Goal: Entertainment & Leisure: Consume media (video, audio)

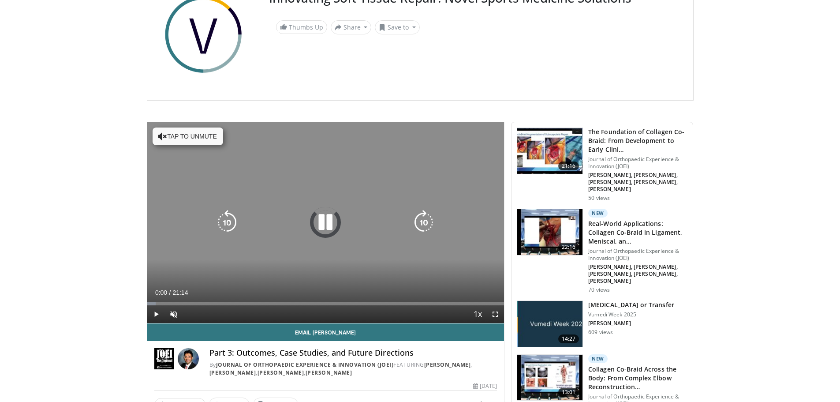
scroll to position [132, 0]
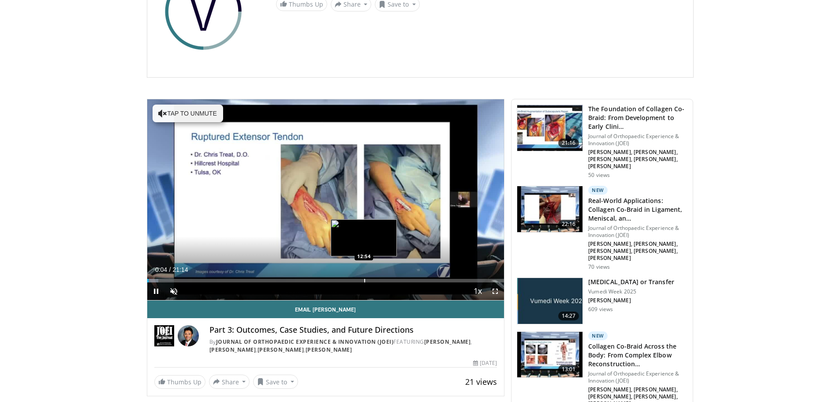
click at [364, 281] on div "Progress Bar" at bounding box center [364, 281] width 1 height 4
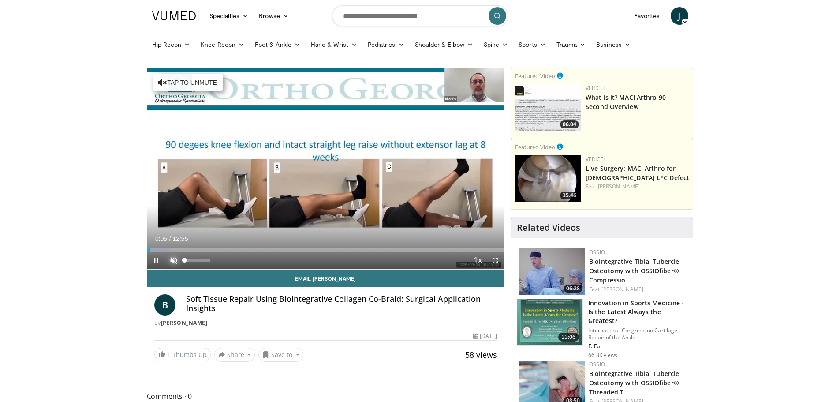
click at [177, 256] on span "Video Player" at bounding box center [174, 260] width 18 height 18
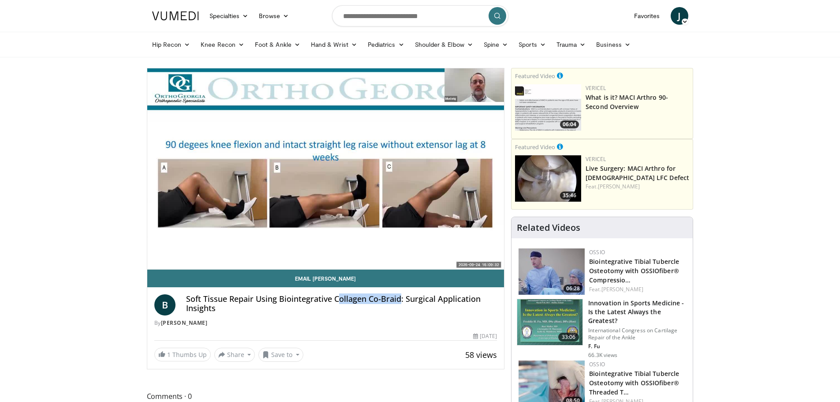
drag, startPoint x: 337, startPoint y: 301, endPoint x: 400, endPoint y: 299, distance: 63.5
click at [400, 299] on h4 "Soft Tissue Repair Using Biointegrative Collagen Co-Braid: Surgical Application…" at bounding box center [341, 303] width 311 height 19
drag, startPoint x: 390, startPoint y: 318, endPoint x: 335, endPoint y: 313, distance: 54.8
click at [389, 318] on div "B Soft Tissue Repair Using Biointegrative Collagen Co-Braid: Surgical Applicati…" at bounding box center [325, 310] width 343 height 33
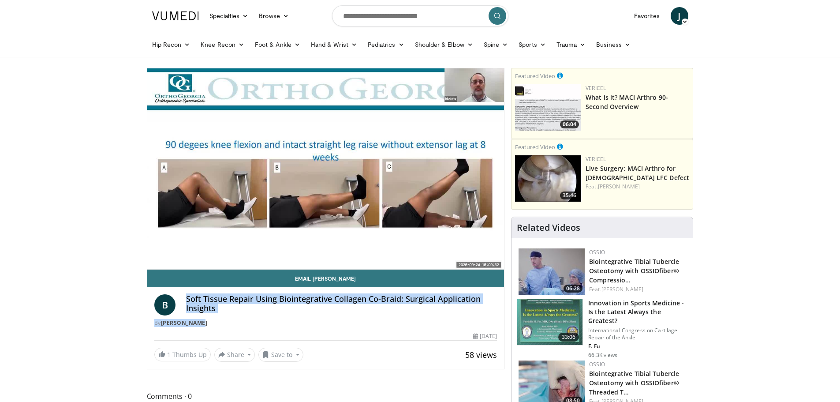
drag, startPoint x: 186, startPoint y: 298, endPoint x: 252, endPoint y: 317, distance: 68.4
click at [252, 317] on div "B Soft Tissue Repair Using Biointegrative Collagen Co-Braid: Surgical Applicati…" at bounding box center [325, 310] width 343 height 33
click at [277, 317] on div "B Soft Tissue Repair Using Biointegrative Collagen Co-Braid: Surgical Applicati…" at bounding box center [325, 310] width 343 height 33
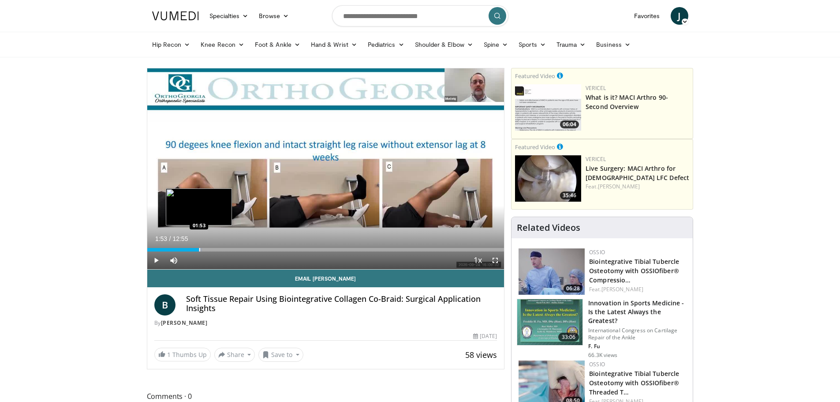
click at [199, 251] on div "Progress Bar" at bounding box center [199, 250] width 1 height 4
click at [222, 248] on div "Progress Bar" at bounding box center [222, 250] width 1 height 4
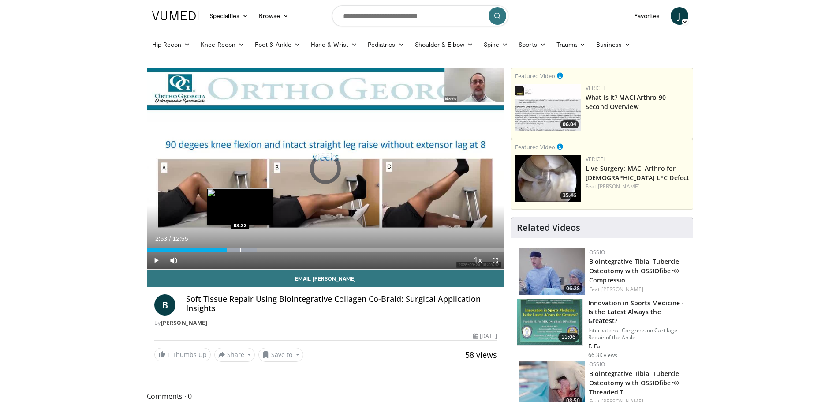
click at [240, 249] on div "Progress Bar" at bounding box center [240, 250] width 1 height 4
click at [257, 251] on div "Progress Bar" at bounding box center [257, 250] width 1 height 4
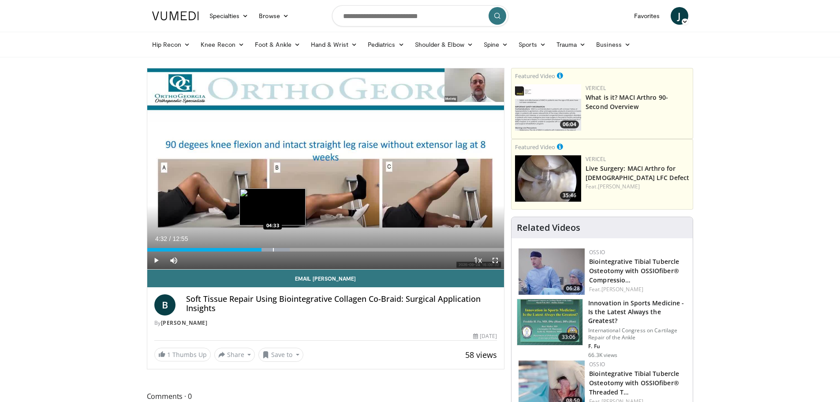
click at [273, 248] on div "Progress Bar" at bounding box center [273, 250] width 1 height 4
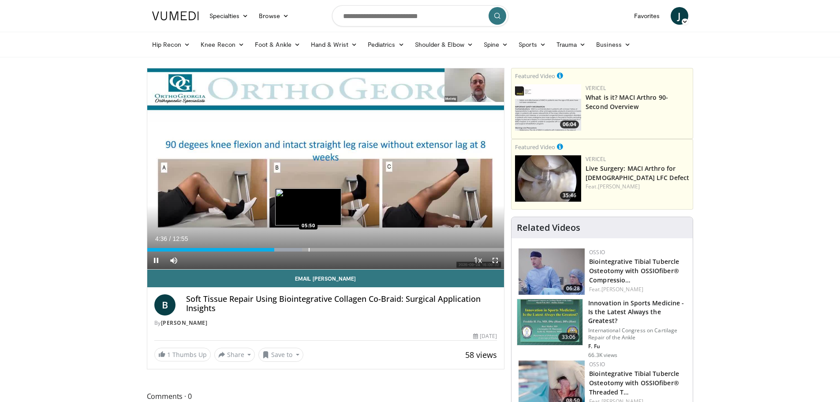
click at [308, 243] on div "Loaded : 43.46% 04:36 05:50" at bounding box center [325, 247] width 357 height 8
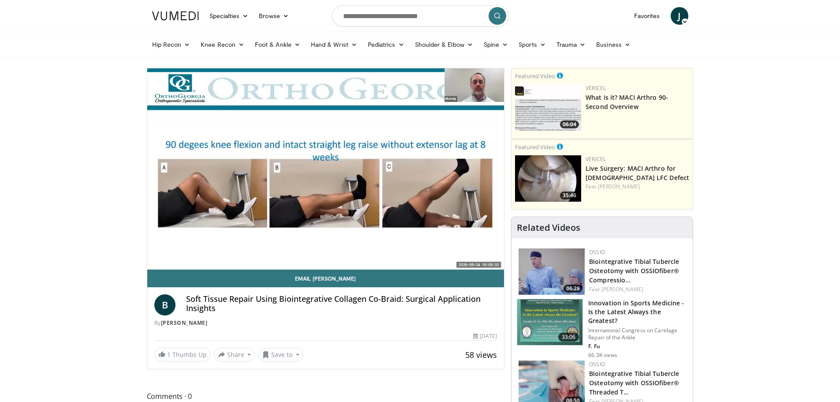
click at [329, 247] on div "10 seconds Tap to unmute" at bounding box center [325, 168] width 357 height 201
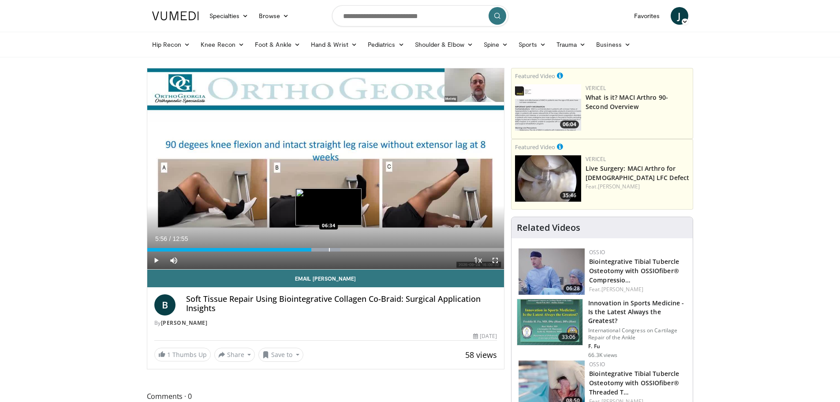
click at [329, 248] on div "Progress Bar" at bounding box center [329, 250] width 1 height 4
click at [159, 258] on span "Video Player" at bounding box center [156, 260] width 18 height 18
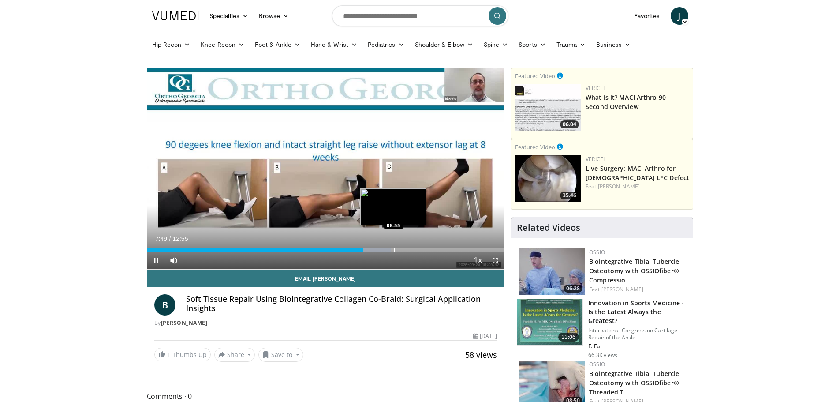
click at [394, 249] on div "Progress Bar" at bounding box center [394, 250] width 1 height 4
click at [416, 249] on div "Progress Bar" at bounding box center [416, 250] width 1 height 4
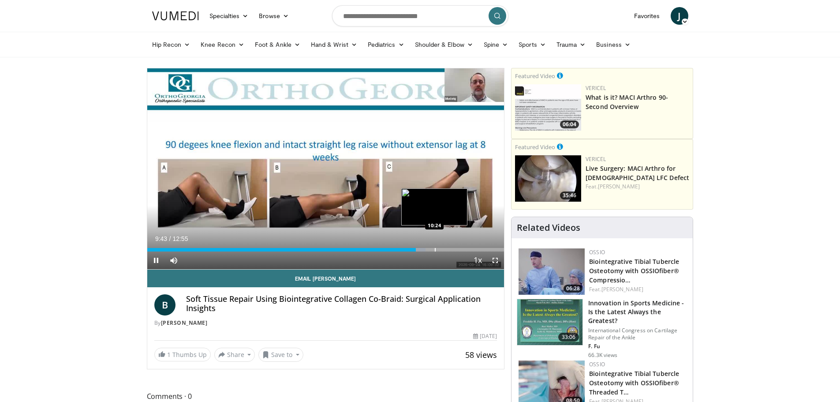
click at [435, 248] on div "Progress Bar" at bounding box center [435, 250] width 1 height 4
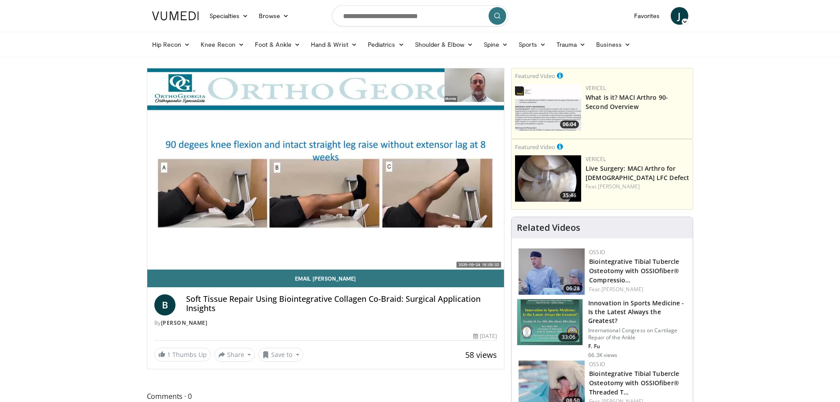
drag, startPoint x: 82, startPoint y: 176, endPoint x: 130, endPoint y: 383, distance: 212.1
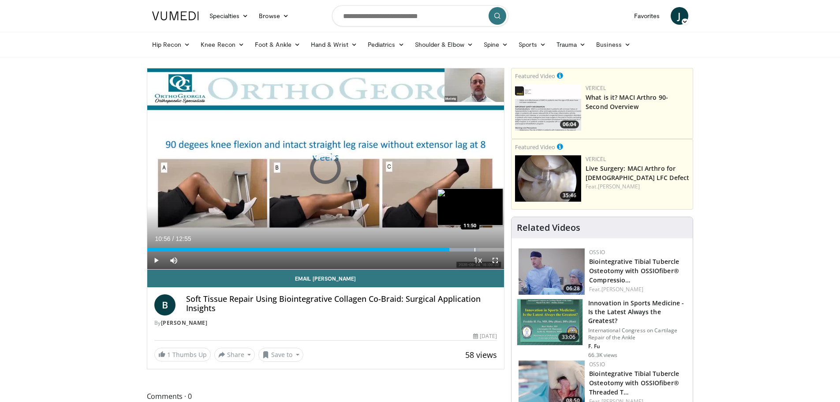
click at [474, 249] on div "Progress Bar" at bounding box center [474, 250] width 1 height 4
